Goal: Task Accomplishment & Management: Manage account settings

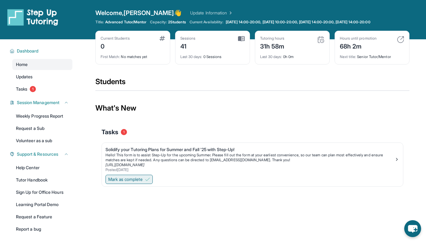
click at [150, 181] on img at bounding box center [147, 179] width 5 height 5
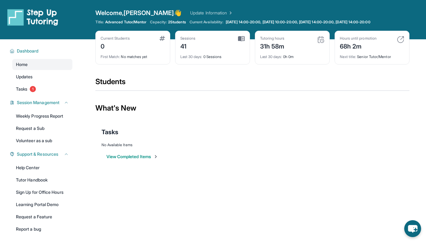
click at [279, 48] on div "Hours until promotion 68h 2m" at bounding box center [372, 43] width 64 height 15
click at [279, 39] on img at bounding box center [400, 39] width 7 height 7
click at [262, 61] on div "Tutoring hours 31h 58m Last 30 days : 0h 0m" at bounding box center [292, 48] width 75 height 34
click at [279, 49] on div "Tutoring hours 31h 58m" at bounding box center [292, 43] width 64 height 15
click at [279, 42] on div "Tutoring hours 31h 58m" at bounding box center [292, 43] width 64 height 15
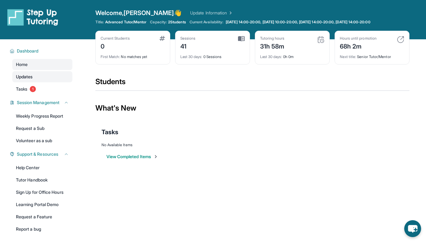
click at [34, 76] on link "Updates" at bounding box center [42, 76] width 60 height 11
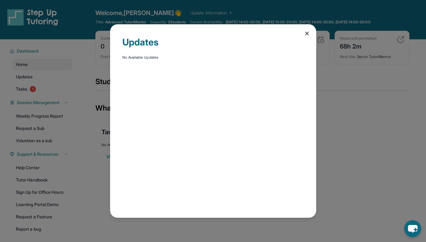
click at [279, 32] on div "Updates No Available Updates" at bounding box center [213, 120] width 206 height 193
click at [279, 32] on icon at bounding box center [307, 33] width 6 height 6
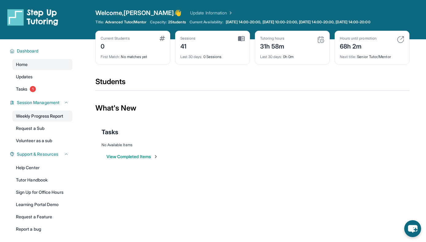
click at [46, 118] on link "Weekly Progress Report" at bounding box center [42, 115] width 60 height 11
click at [23, 86] on span "Tasks" at bounding box center [21, 89] width 11 height 6
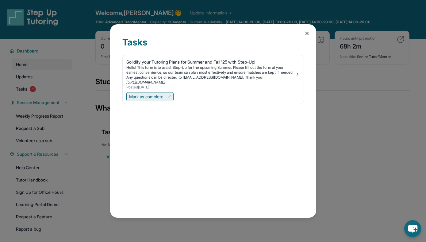
click at [163, 97] on span "Mark as complete" at bounding box center [146, 97] width 34 height 6
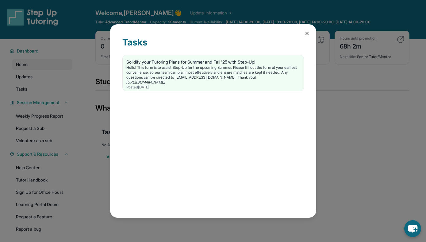
click at [279, 33] on icon at bounding box center [306, 33] width 3 height 3
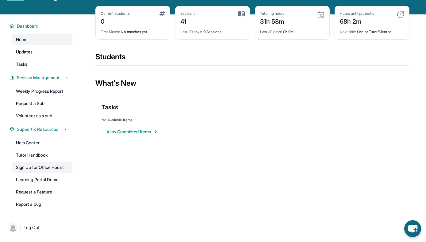
scroll to position [39, 0]
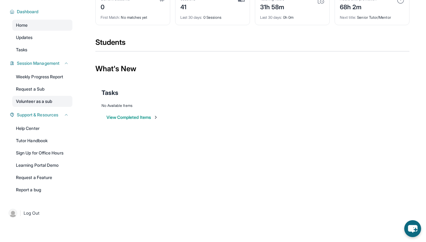
click at [44, 103] on link "Volunteer as a sub" at bounding box center [42, 101] width 60 height 11
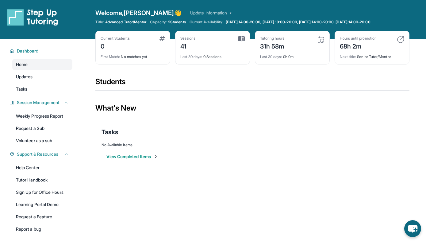
click at [190, 10] on link "Update Information" at bounding box center [211, 13] width 43 height 6
click at [240, 38] on img at bounding box center [241, 39] width 7 height 6
